Goal: Information Seeking & Learning: Learn about a topic

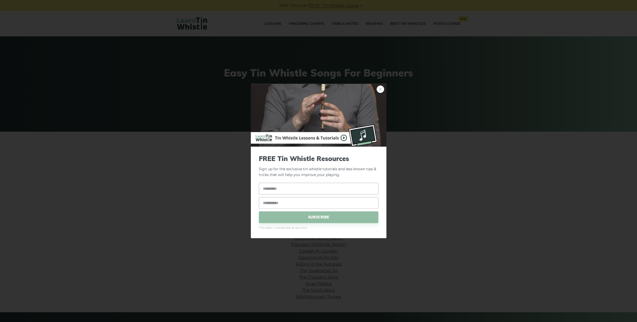
click at [383, 88] on link "×" at bounding box center [381, 90] width 8 height 8
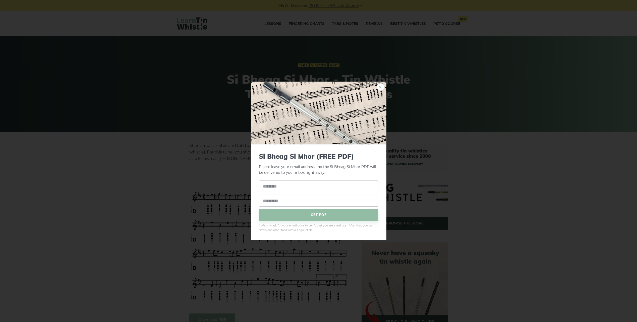
click at [382, 87] on link "×" at bounding box center [381, 87] width 8 height 8
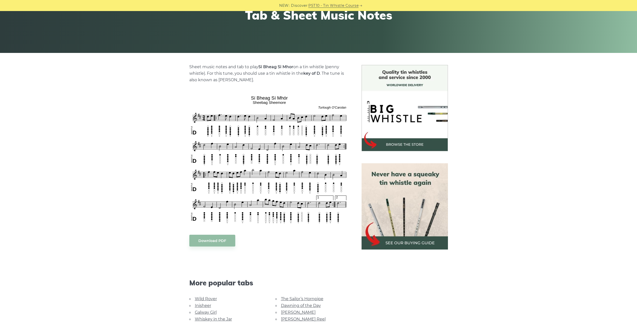
scroll to position [50, 0]
